Goal: Task Accomplishment & Management: Manage account settings

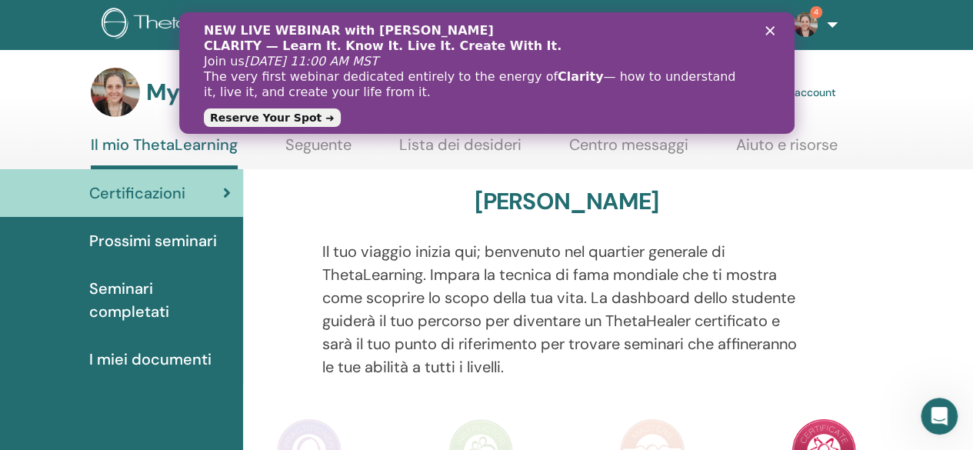
click at [768, 32] on polygon "Fermer" at bounding box center [768, 30] width 9 height 9
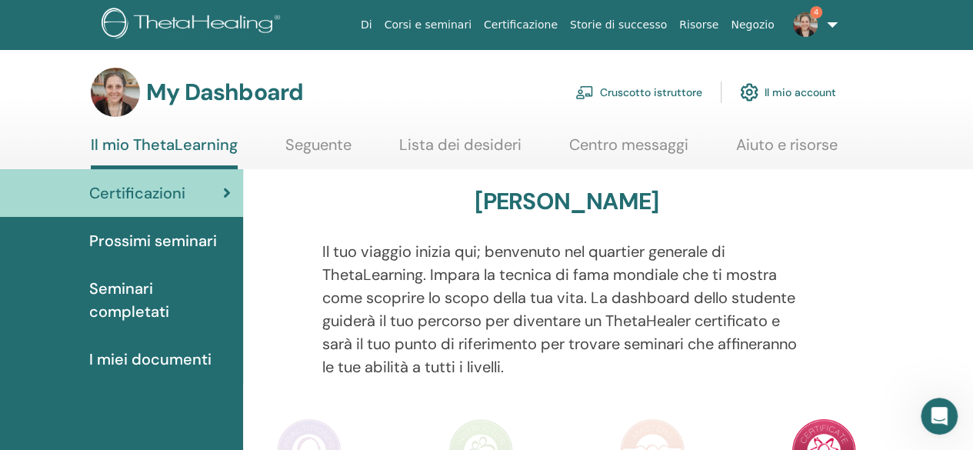
click at [633, 93] on link "Cruscotto istruttore" at bounding box center [638, 92] width 127 height 34
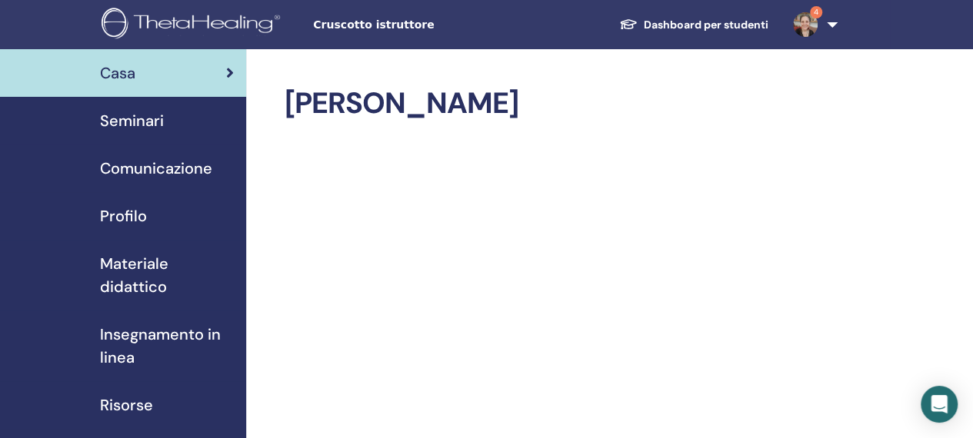
click at [133, 120] on span "Seminari" at bounding box center [132, 120] width 64 height 23
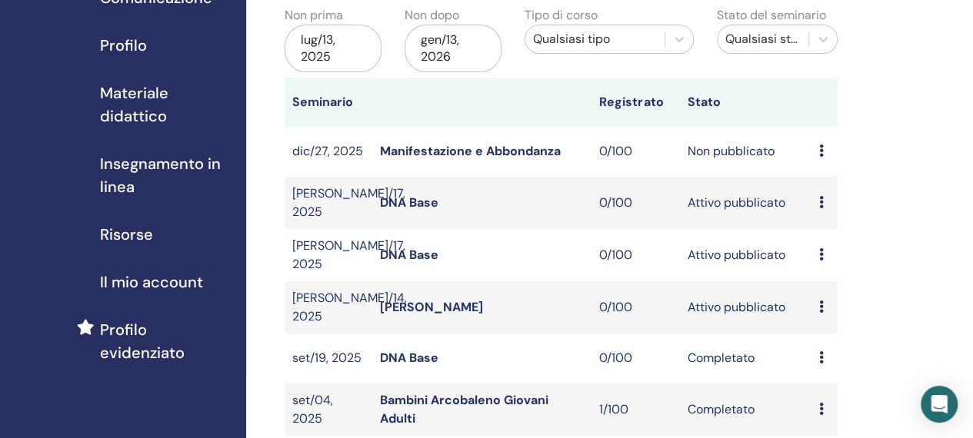
scroll to position [201, 0]
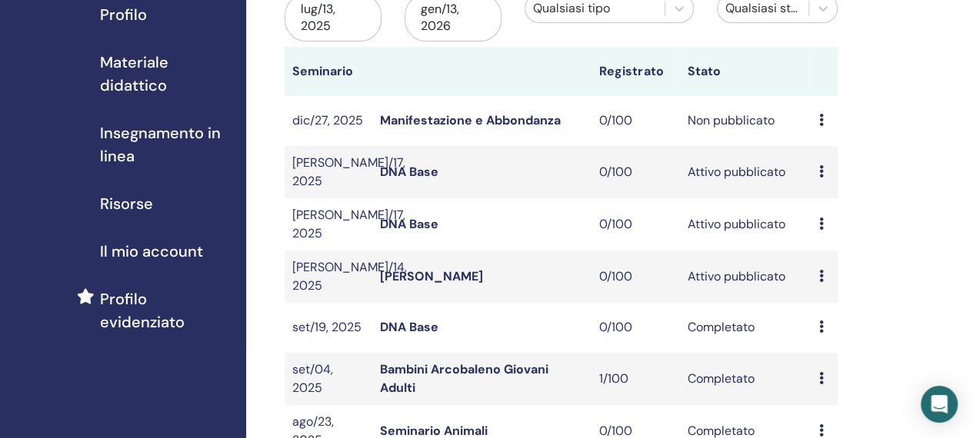
click at [388, 166] on link "DNA Base" at bounding box center [409, 172] width 58 height 16
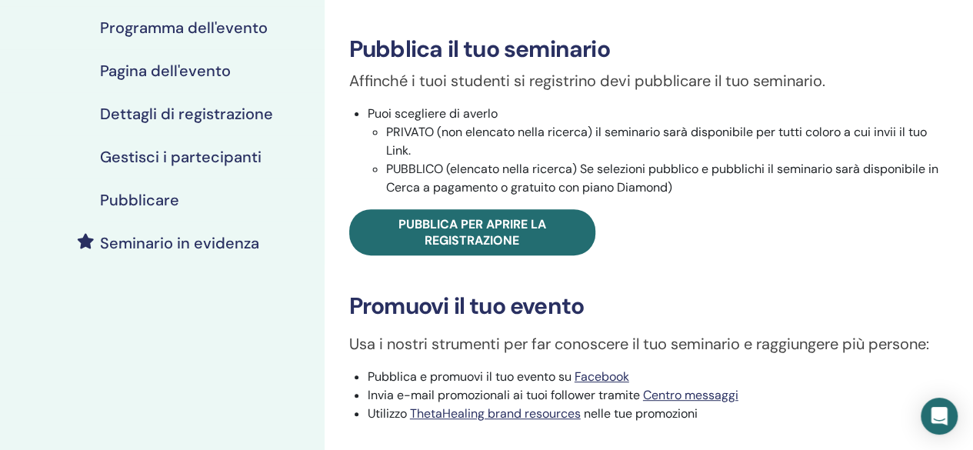
scroll to position [251, 0]
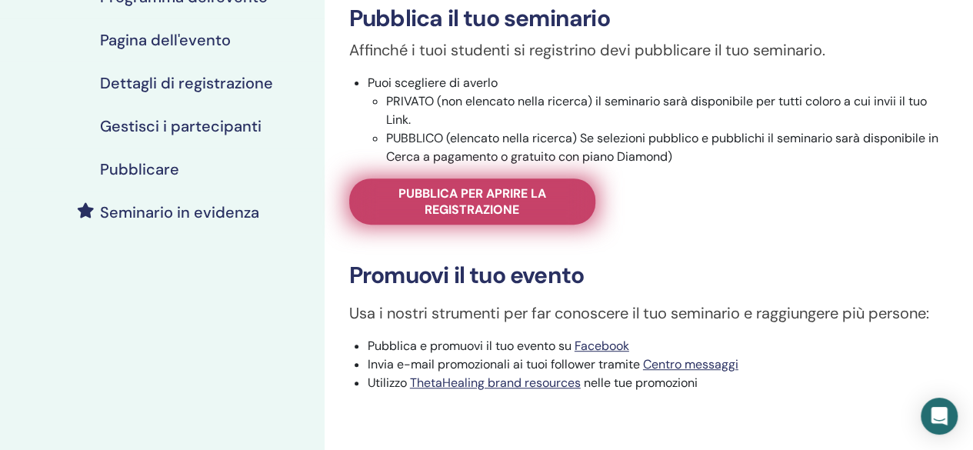
click at [489, 219] on link "Pubblica per aprire la registrazione" at bounding box center [472, 201] width 246 height 46
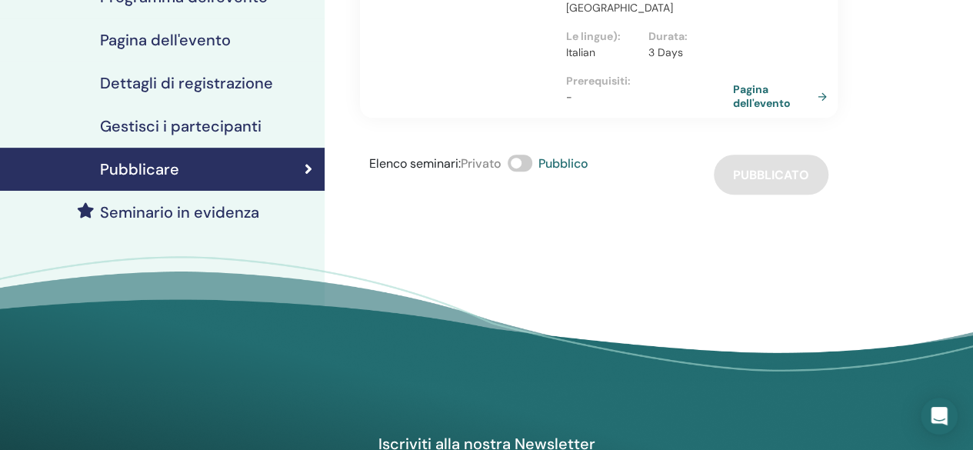
click at [756, 95] on link "Pagina dell'evento" at bounding box center [783, 96] width 100 height 28
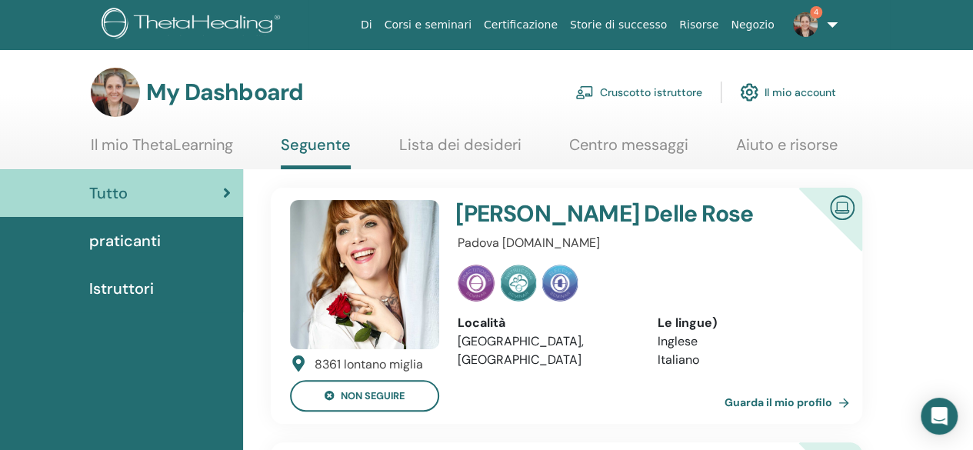
click at [668, 89] on link "Cruscotto istruttore" at bounding box center [638, 92] width 127 height 34
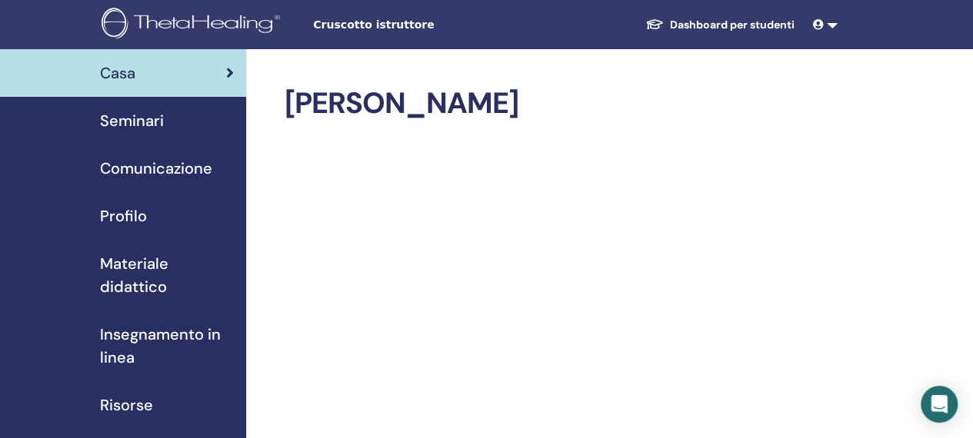
click at [123, 120] on span "Seminari" at bounding box center [132, 120] width 64 height 23
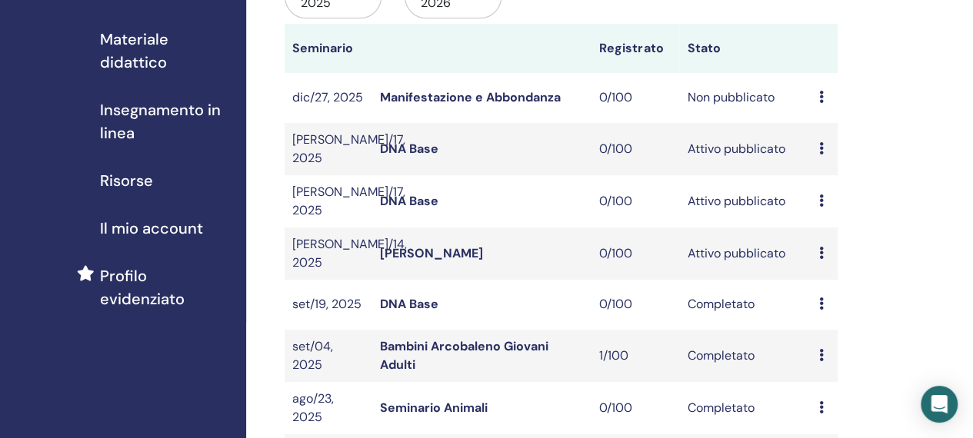
scroll to position [231, 0]
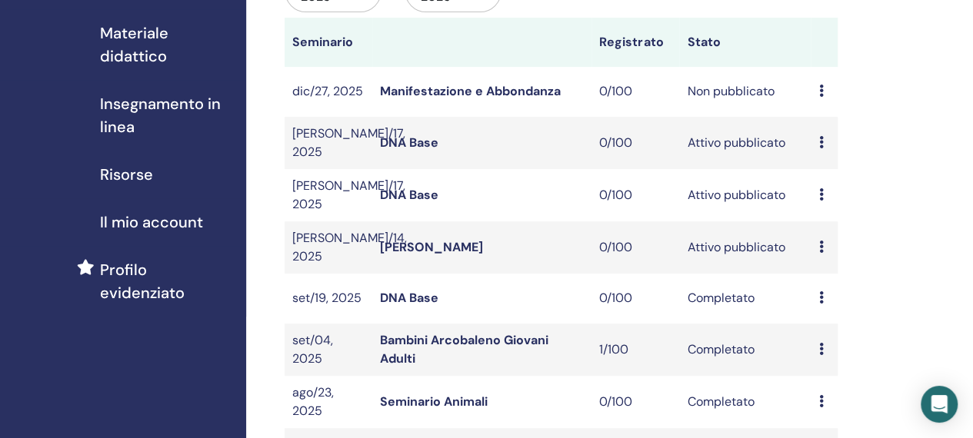
click at [822, 241] on icon at bounding box center [820, 247] width 5 height 12
click at [445, 241] on link "[PERSON_NAME]" at bounding box center [431, 247] width 103 height 16
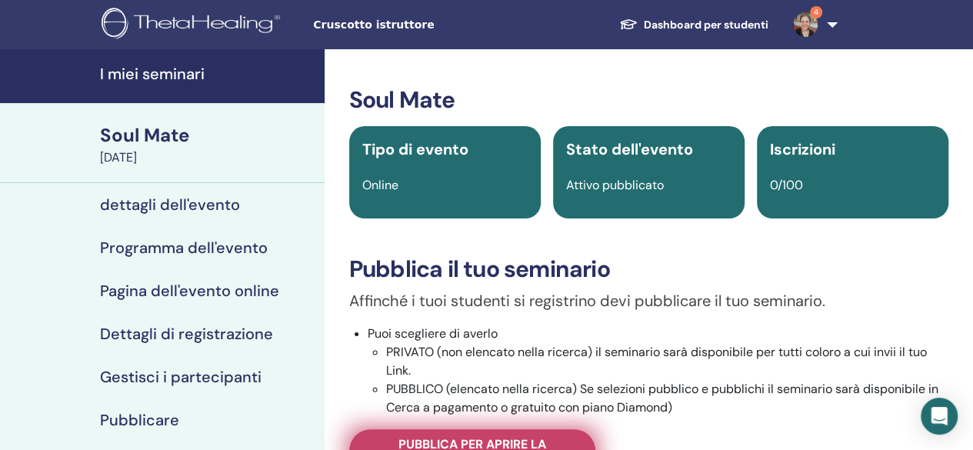
click at [432, 441] on span "Pubblica per aprire la registrazione" at bounding box center [472, 452] width 208 height 32
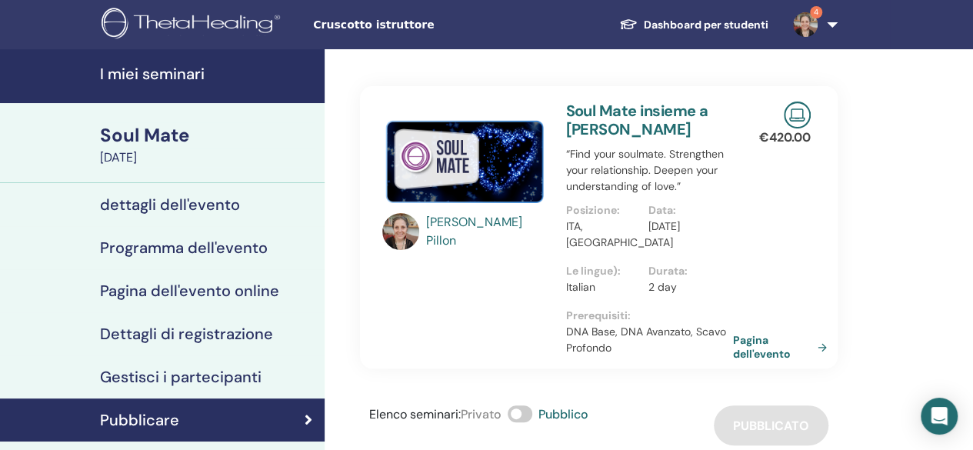
click at [748, 345] on link "Pagina dell'evento" at bounding box center [783, 347] width 100 height 28
click at [401, 67] on div "Barbara Pillon Soul Mate insieme a Barbara Pillon “Find your soulmate. Strength…" at bounding box center [599, 247] width 478 height 396
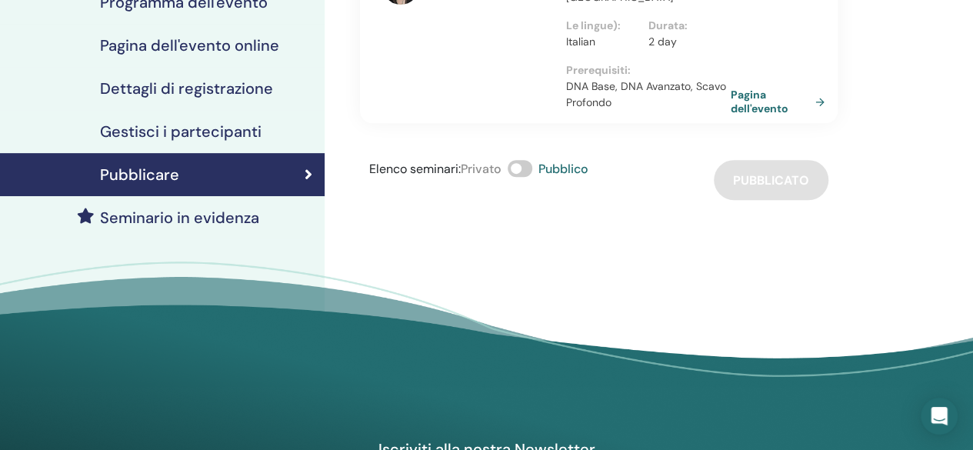
scroll to position [126, 0]
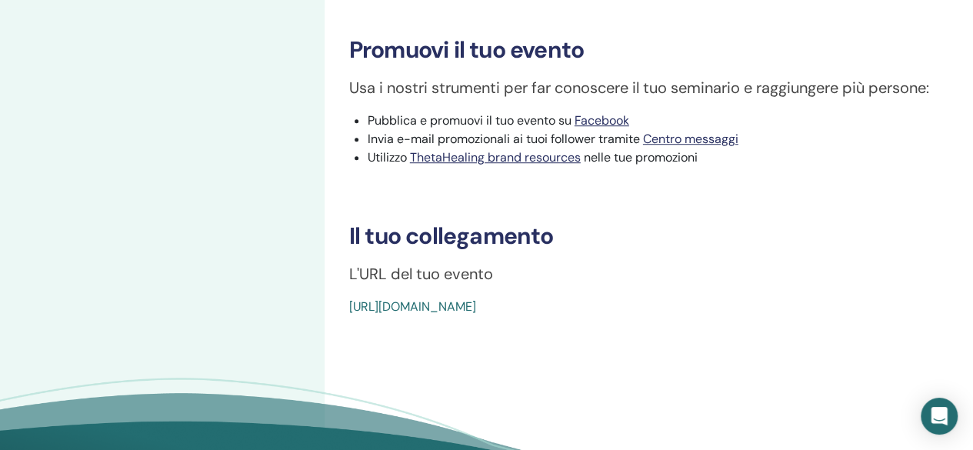
scroll to position [549, 0]
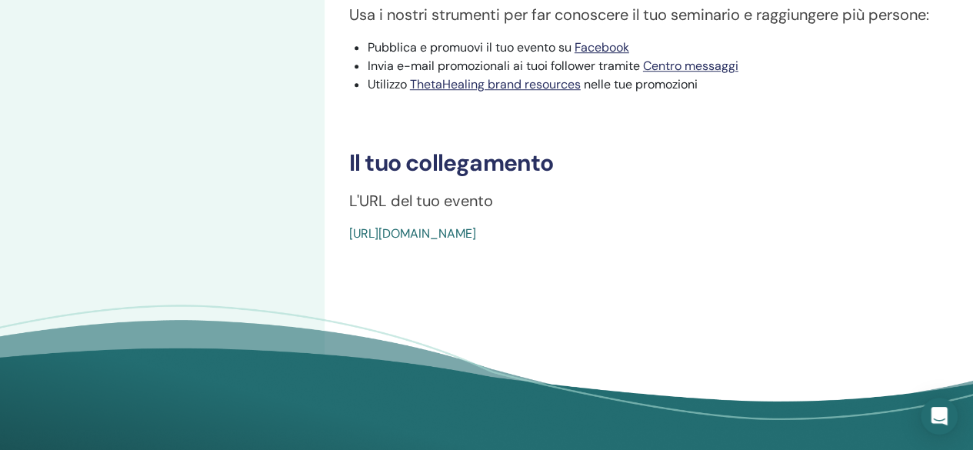
drag, startPoint x: 692, startPoint y: 235, endPoint x: 341, endPoint y: 232, distance: 350.7
copy link "https://www.thetahealing.com/seminar-373226-details.html"
